Goal: Information Seeking & Learning: Understand process/instructions

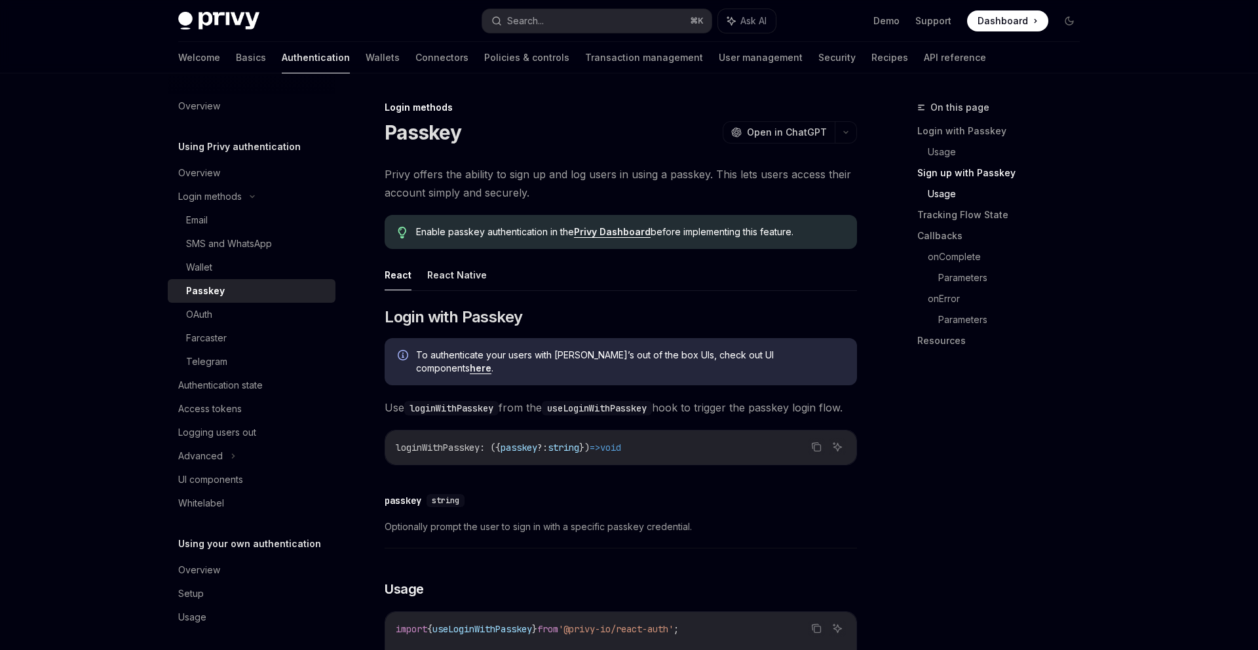
scroll to position [1000, 0]
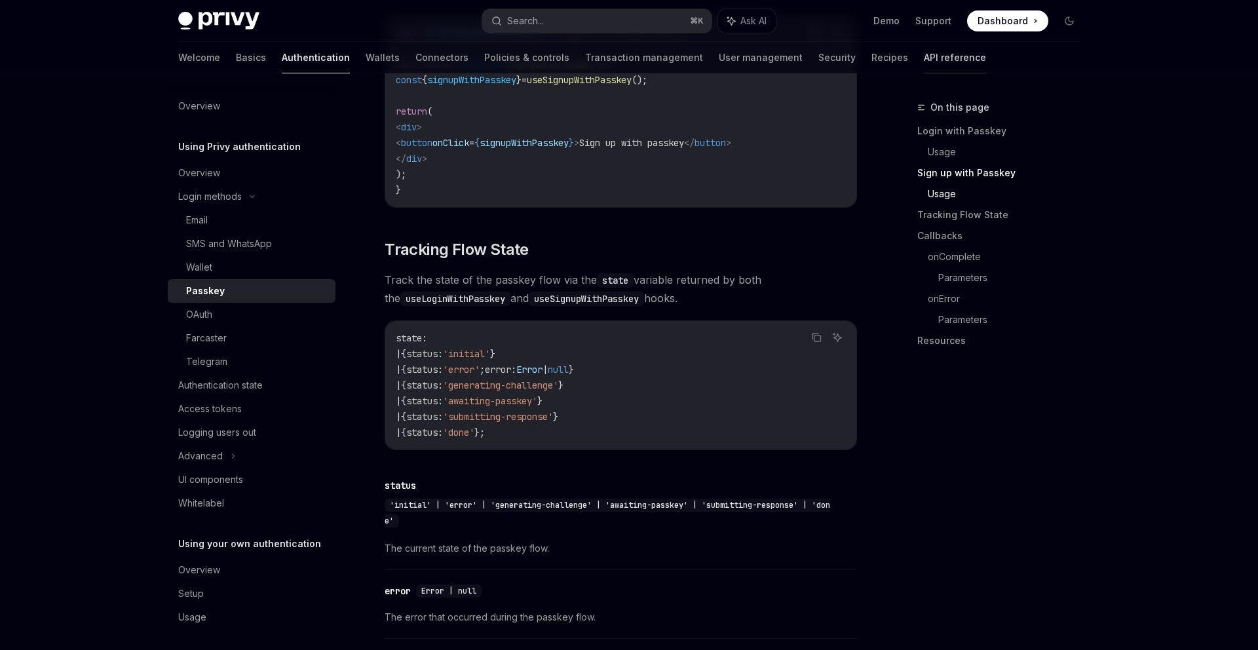
click at [924, 50] on link "API reference" at bounding box center [955, 57] width 62 height 31
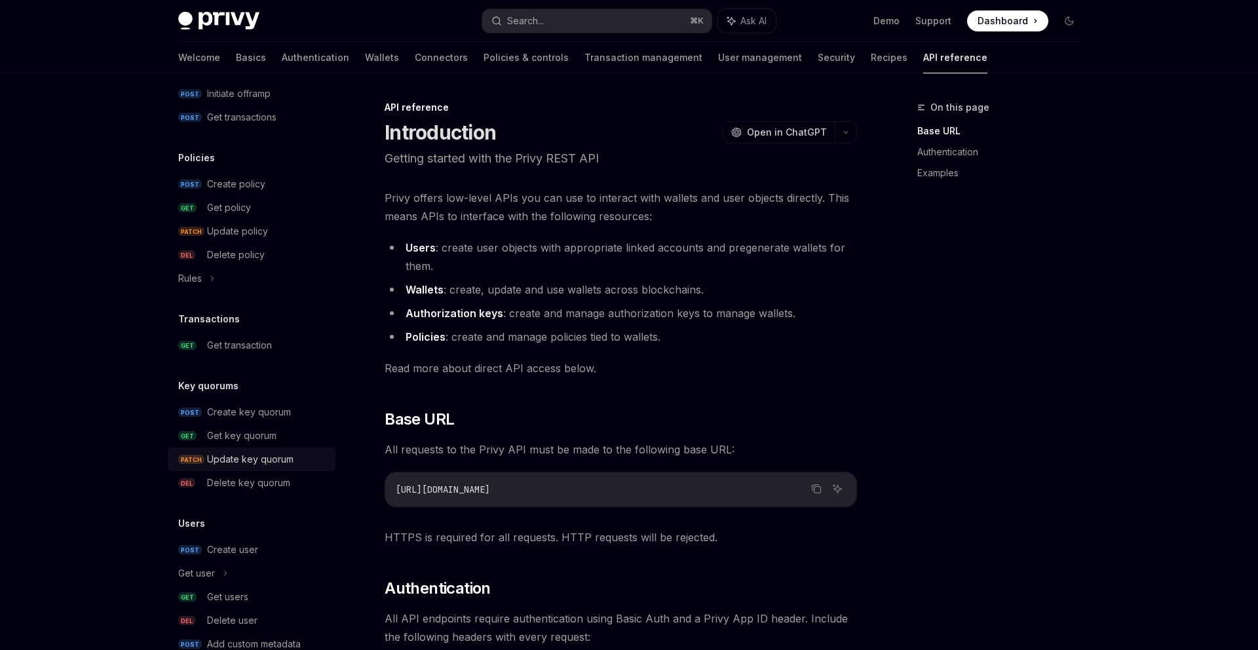
scroll to position [704, 0]
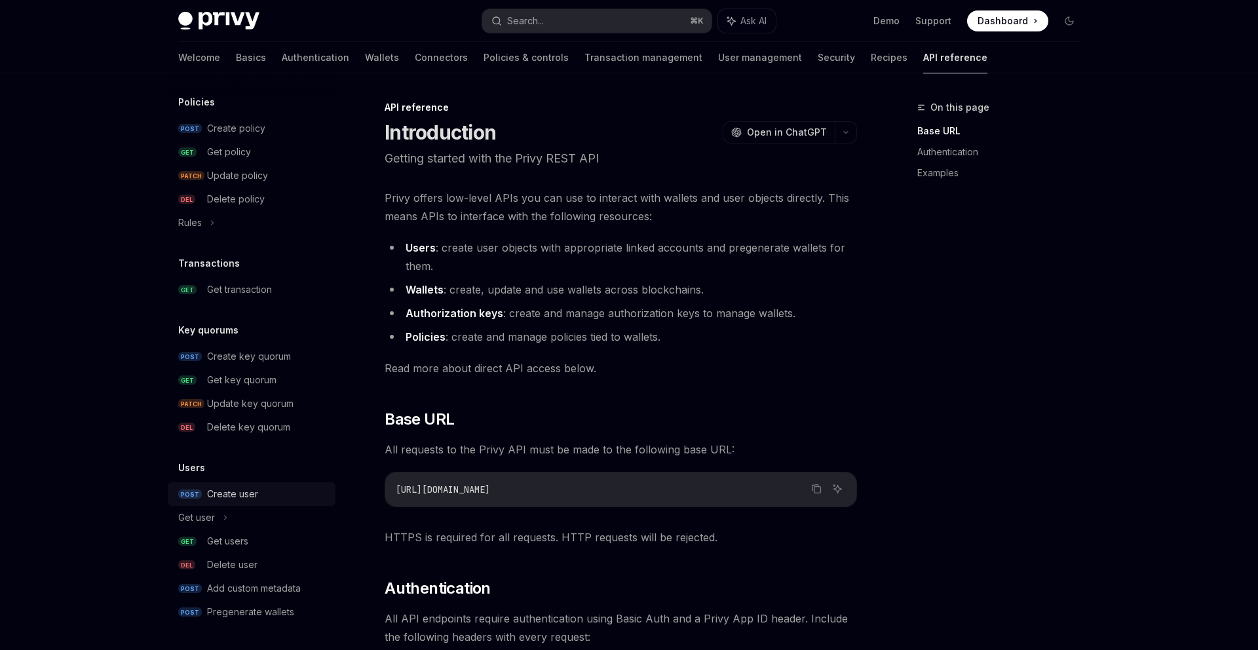
click at [248, 499] on div "Create user" at bounding box center [232, 494] width 51 height 16
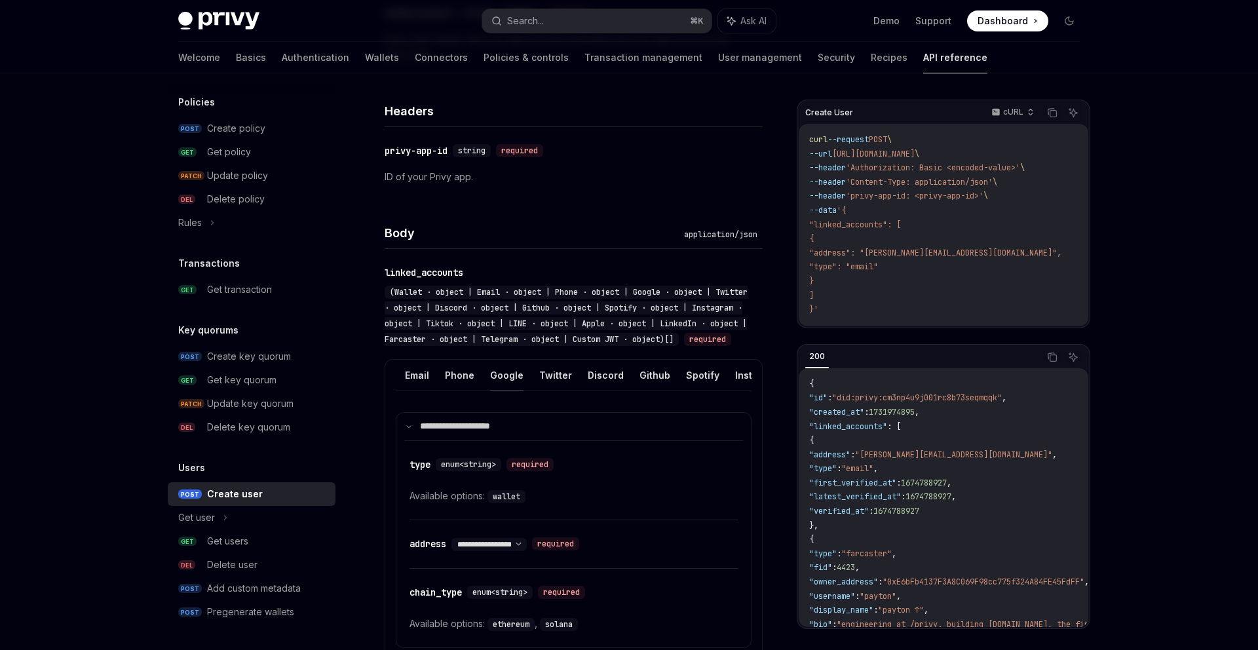
scroll to position [0, 35]
click at [465, 387] on button "Phone" at bounding box center [460, 375] width 29 height 31
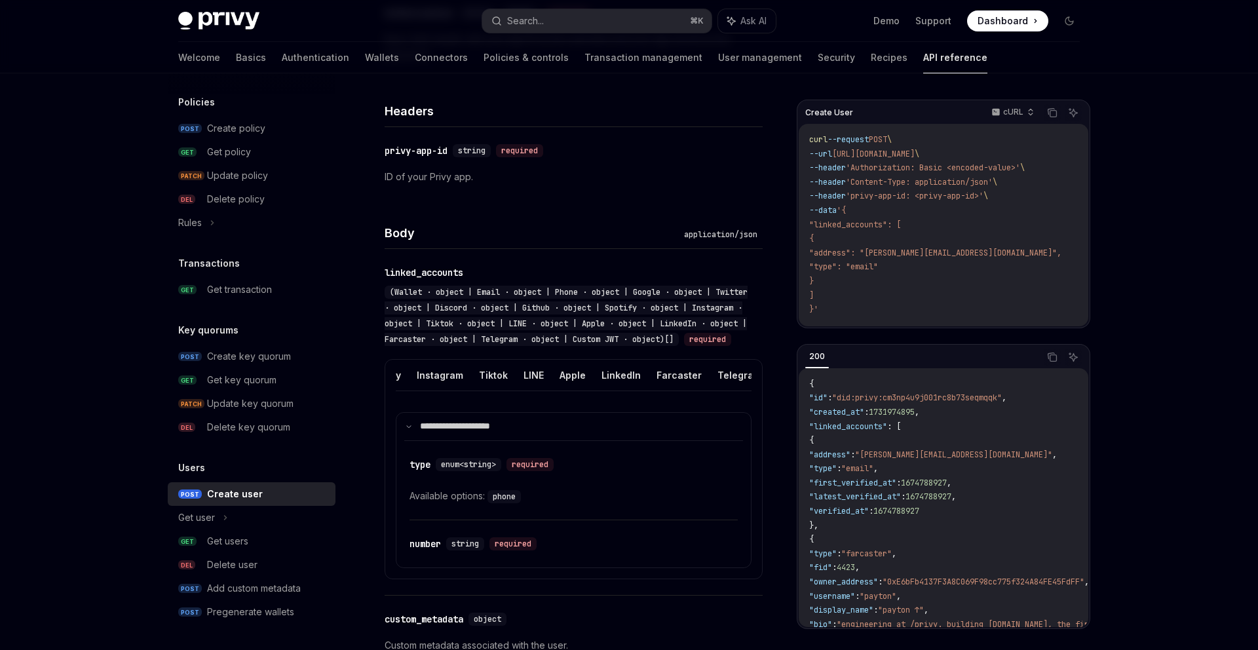
scroll to position [0, 365]
click at [512, 387] on button "LINE" at bounding box center [522, 375] width 20 height 31
click at [499, 387] on button "Apple" at bounding box center [512, 375] width 26 height 31
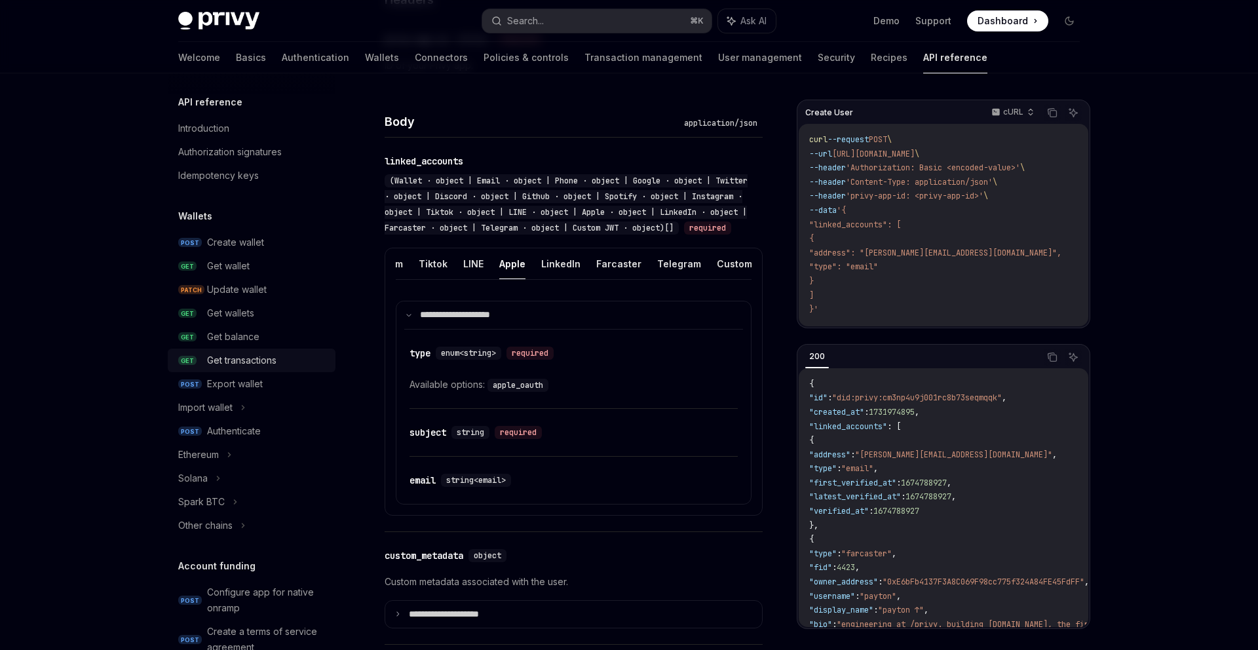
scroll to position [704, 0]
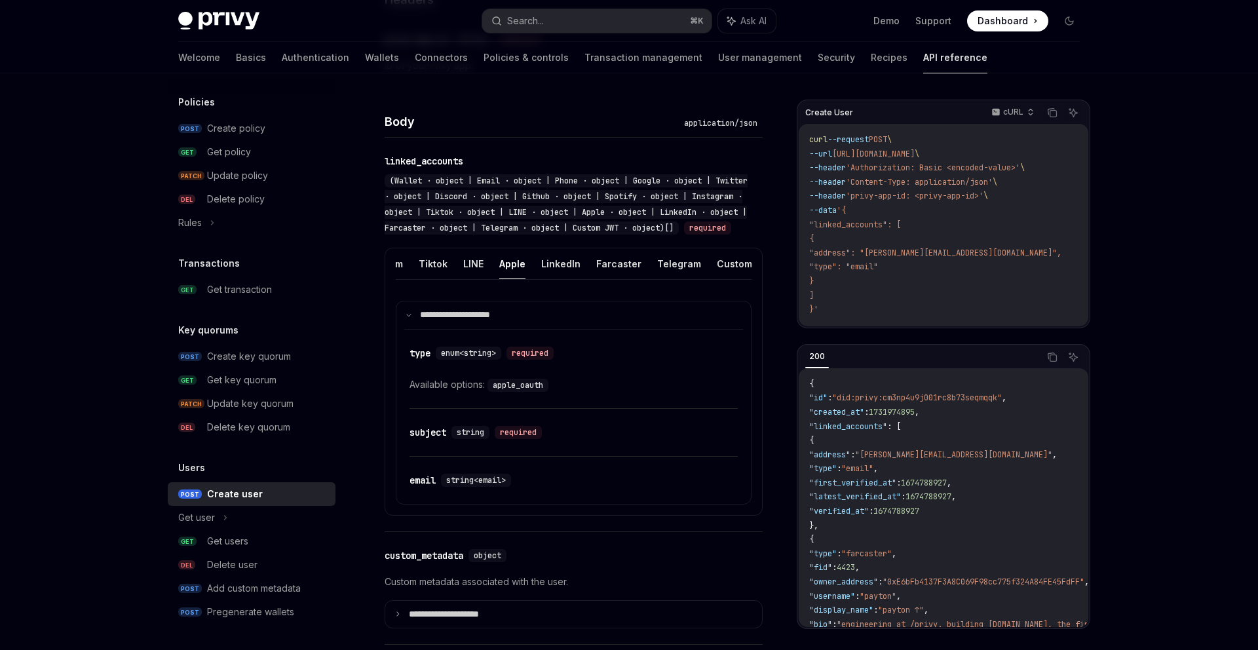
type textarea "*"
